Goal: Find specific page/section

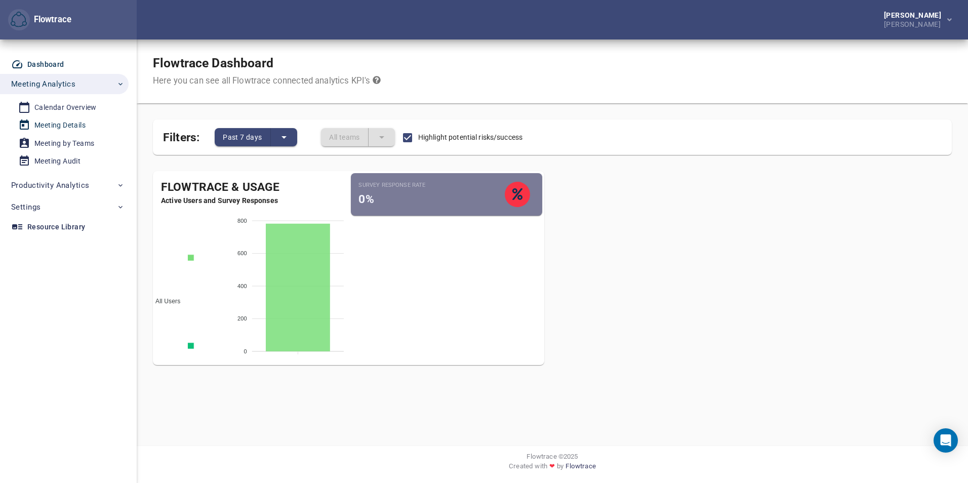
click at [87, 125] on span "Meeting Details" at bounding box center [65, 125] width 94 height 13
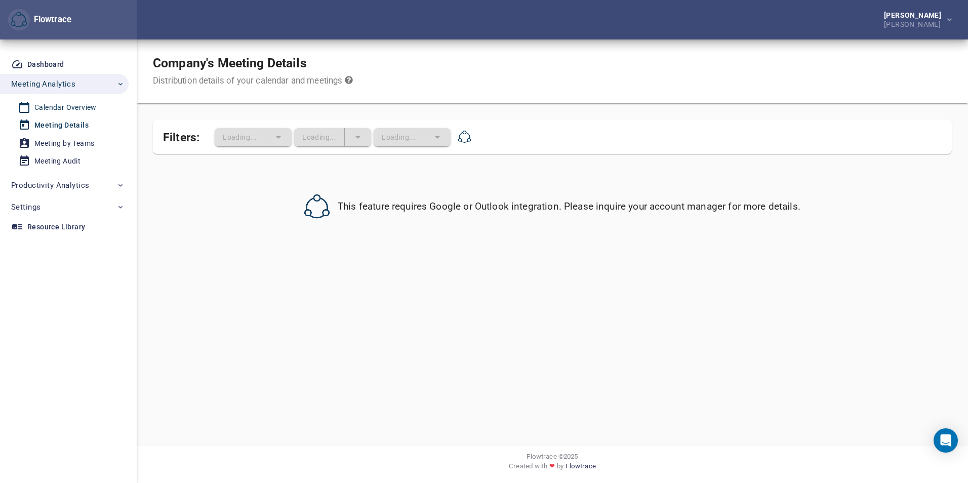
click at [85, 107] on div "Calendar Overview" at bounding box center [65, 107] width 62 height 13
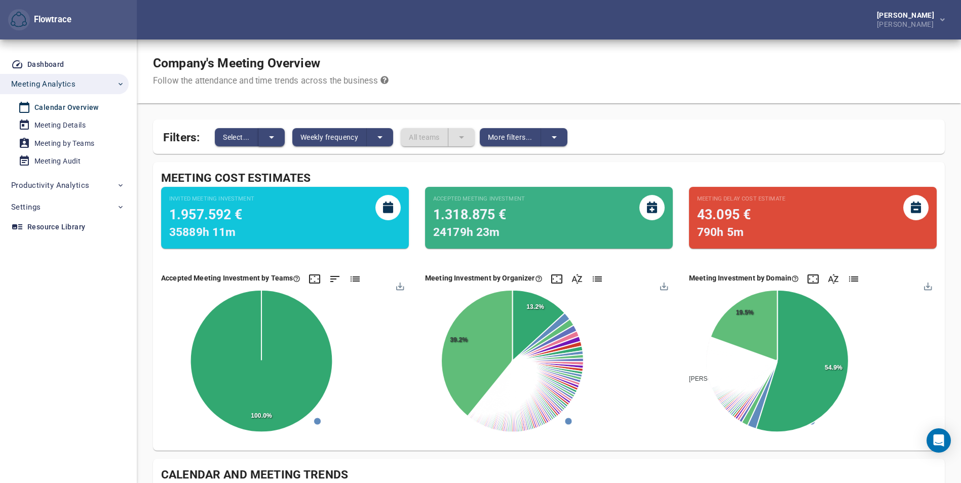
click at [268, 134] on icon "split button" at bounding box center [271, 137] width 12 height 12
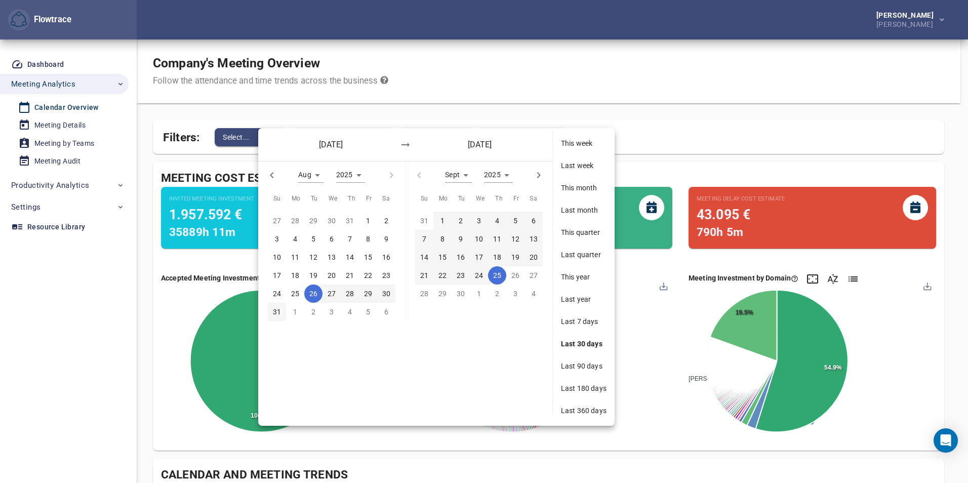
click at [276, 175] on icon "button" at bounding box center [272, 175] width 12 height 12
type input "*"
click at [309, 217] on span "1" at bounding box center [313, 220] width 18 height 11
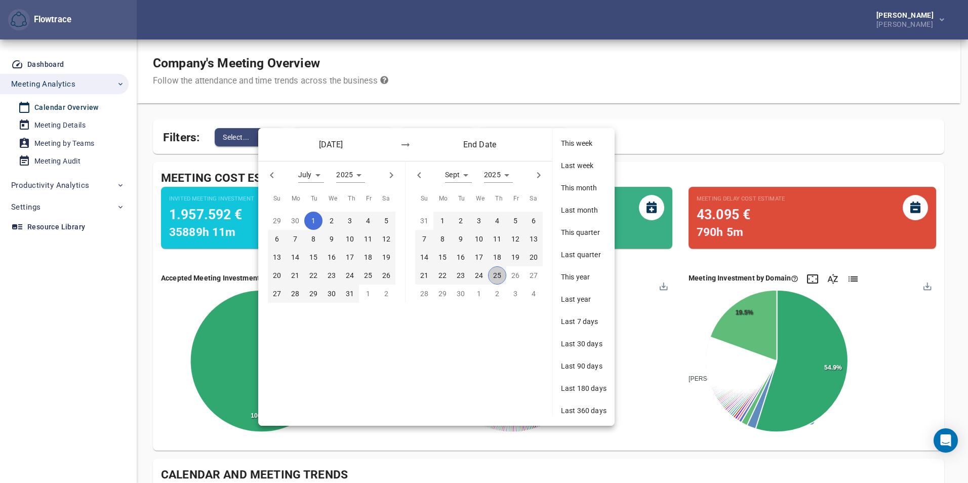
click at [495, 274] on p "25" at bounding box center [497, 275] width 8 height 11
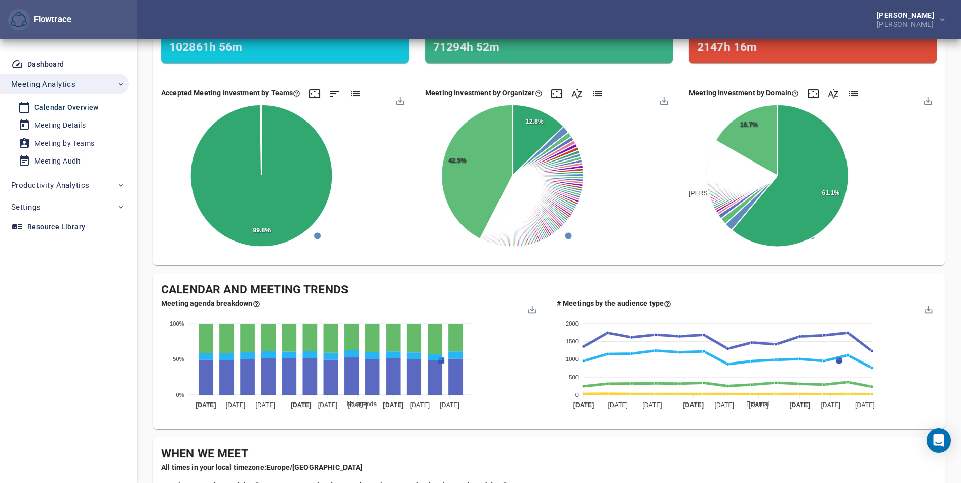
scroll to position [203, 0]
